Goal: Download file/media

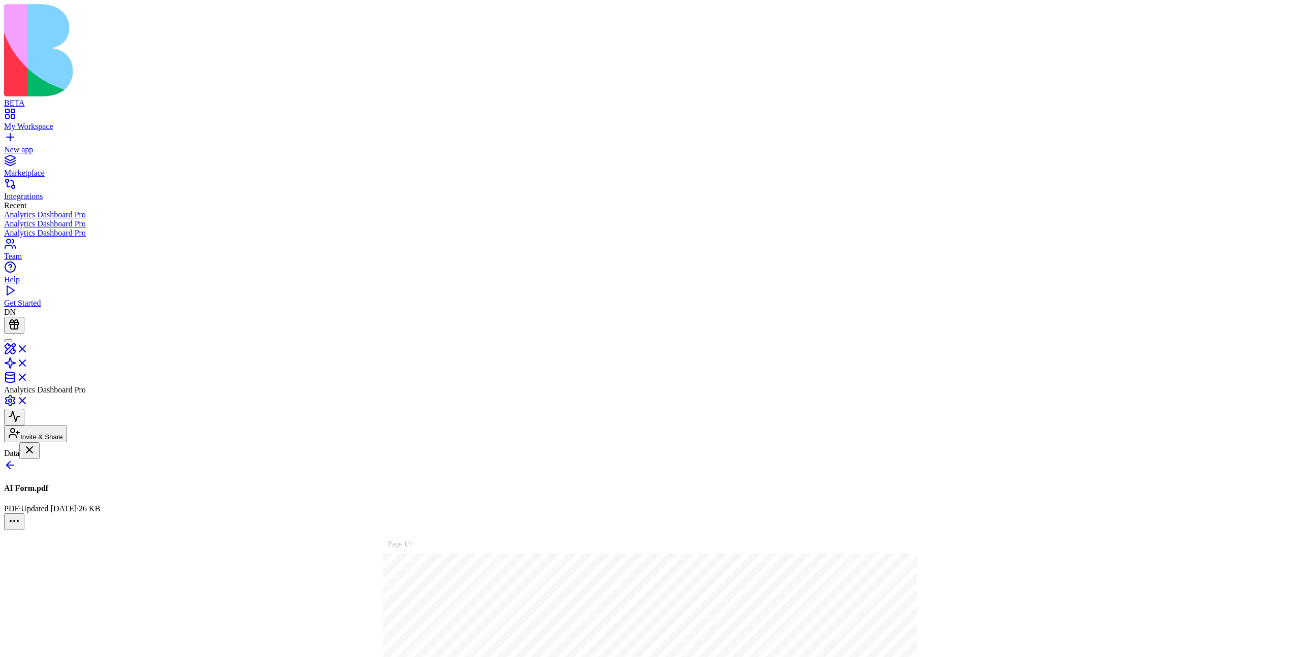
scroll to position [164, 0]
click at [28, 348] on link at bounding box center [16, 352] width 24 height 9
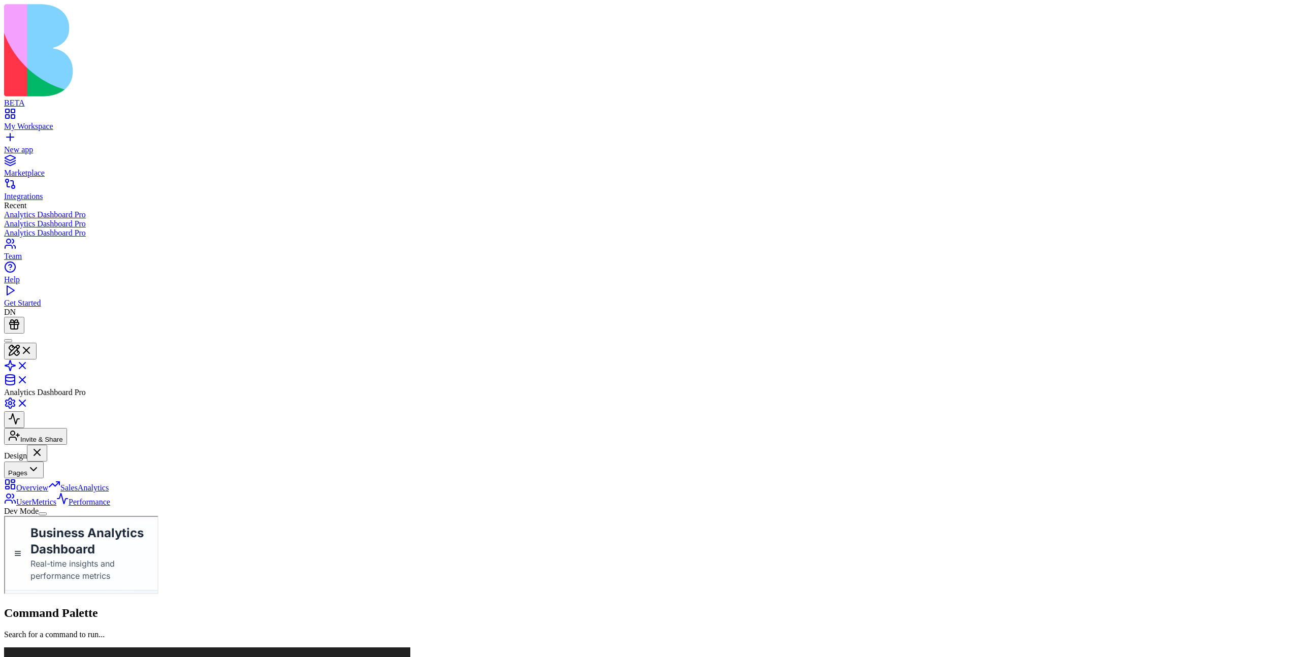
click at [56, 122] on div "My Workspace" at bounding box center [650, 126] width 1292 height 9
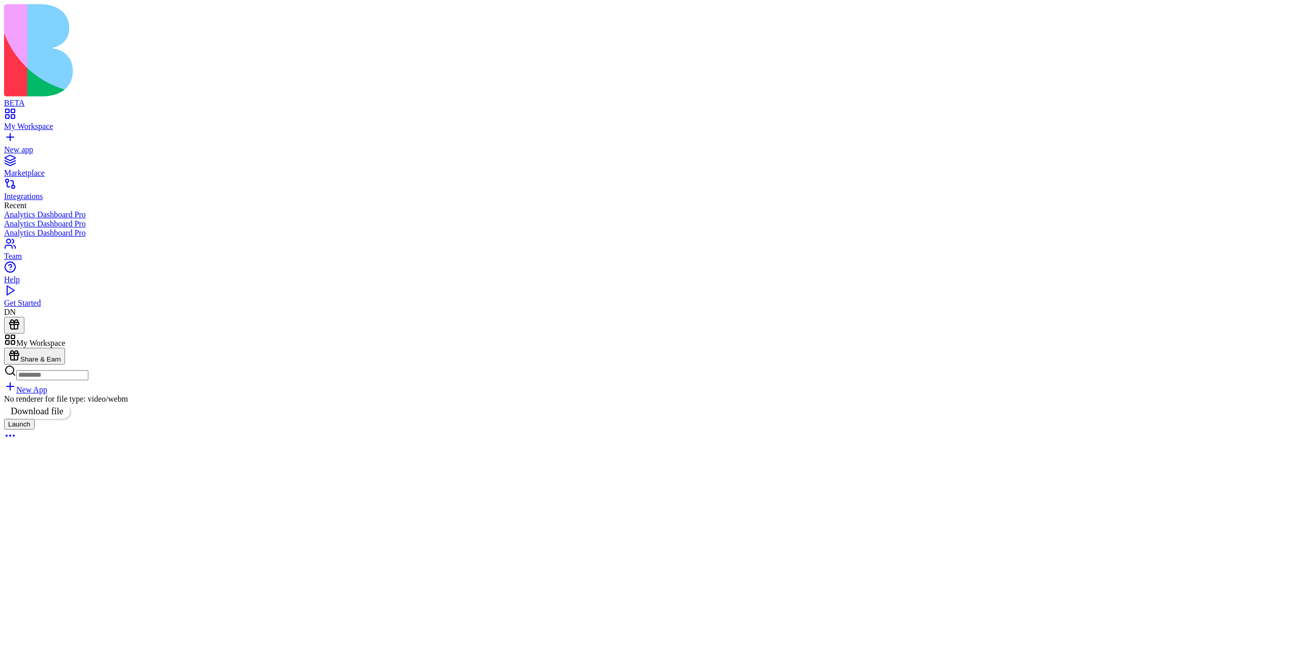
click at [70, 404] on link "Download file" at bounding box center [37, 411] width 66 height 15
click at [70, 429] on link "Download file" at bounding box center [37, 436] width 66 height 15
